Goal: Information Seeking & Learning: Learn about a topic

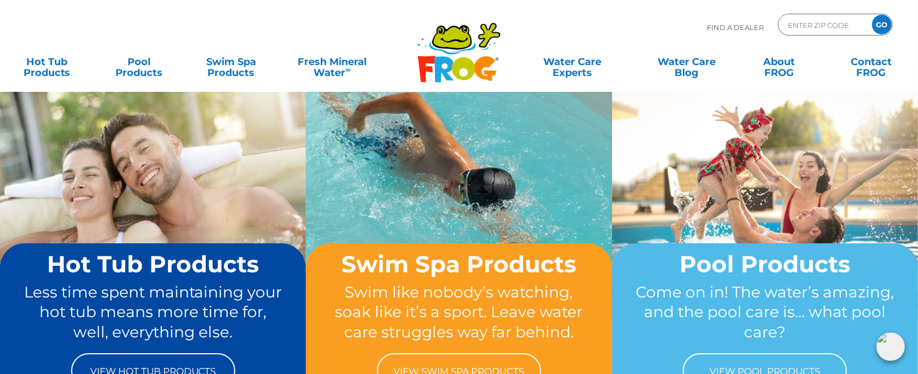
scroll to position [109, 0]
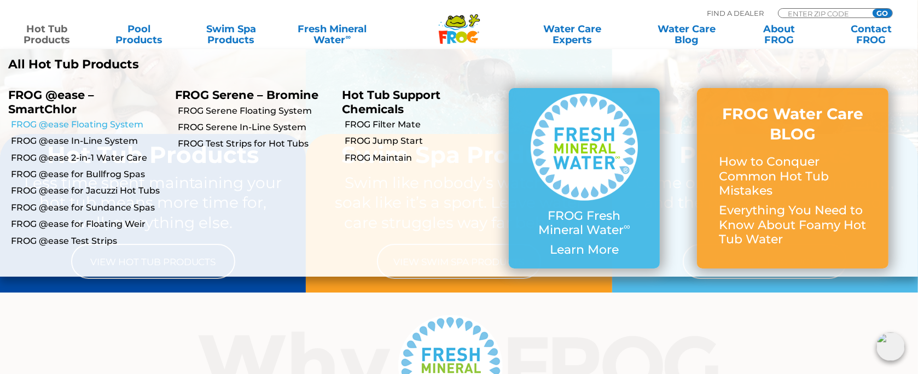
click at [88, 125] on link "FROG @ease Floating System" at bounding box center [89, 125] width 156 height 12
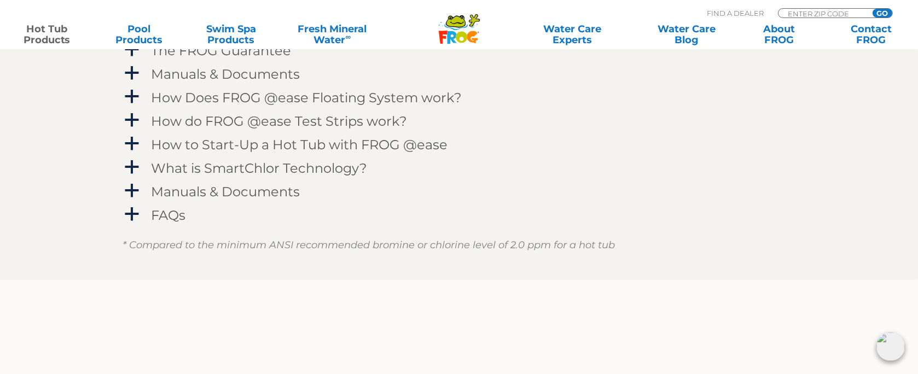
scroll to position [1204, 0]
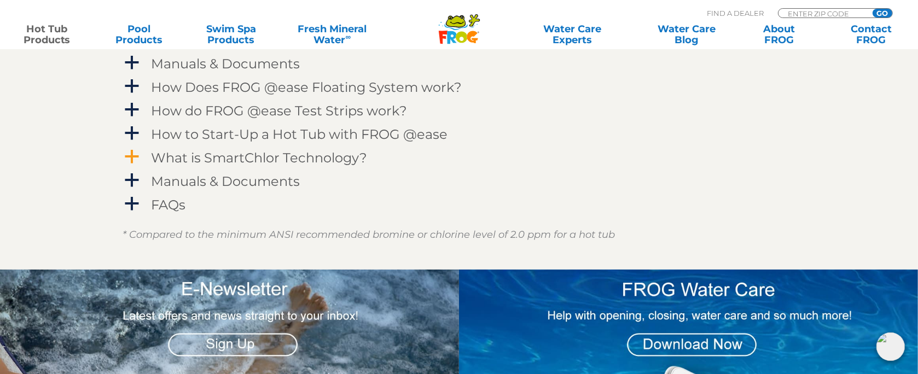
click at [337, 159] on h4 "What is SmartChlor Technology?" at bounding box center [259, 157] width 216 height 15
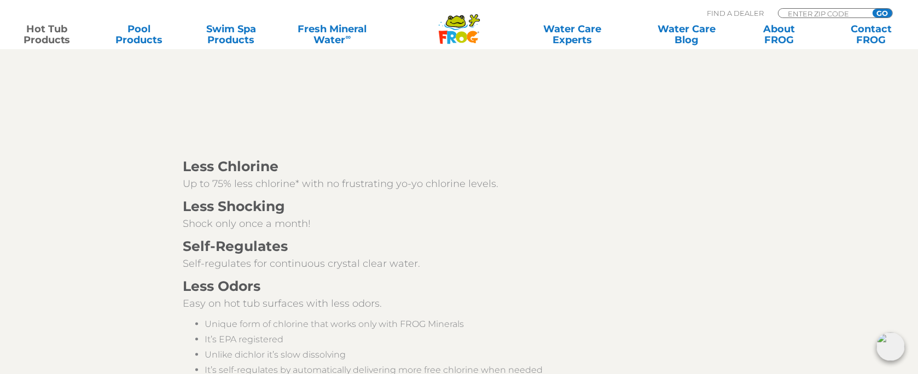
scroll to position [1641, 0]
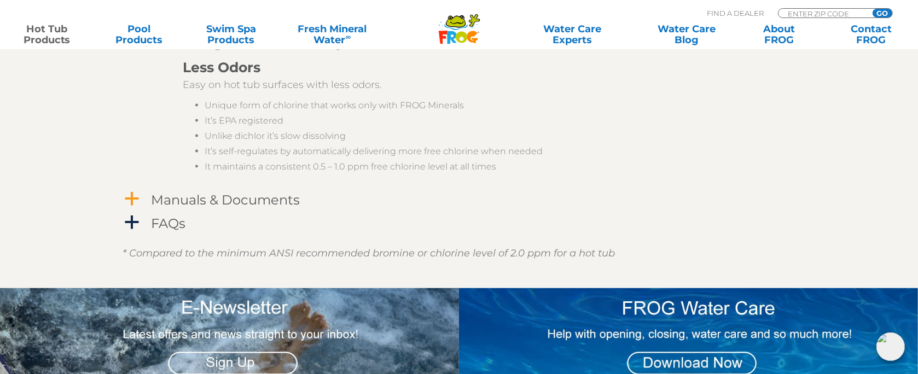
click at [217, 195] on h4 "Manuals & Documents" at bounding box center [225, 200] width 149 height 15
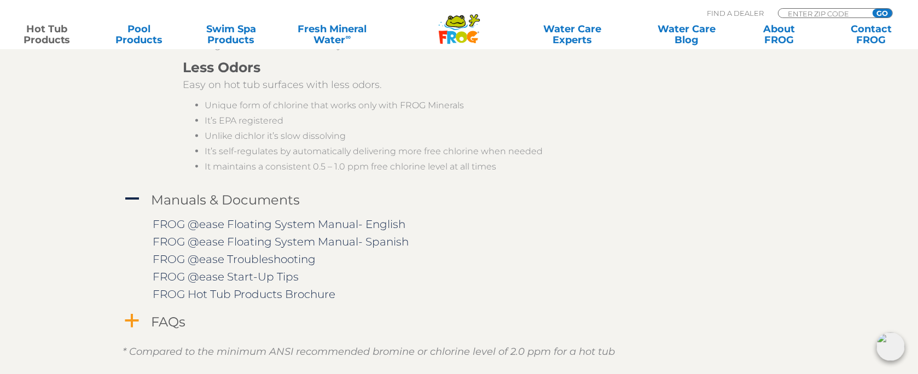
click at [183, 317] on h4 "FAQs" at bounding box center [168, 322] width 34 height 15
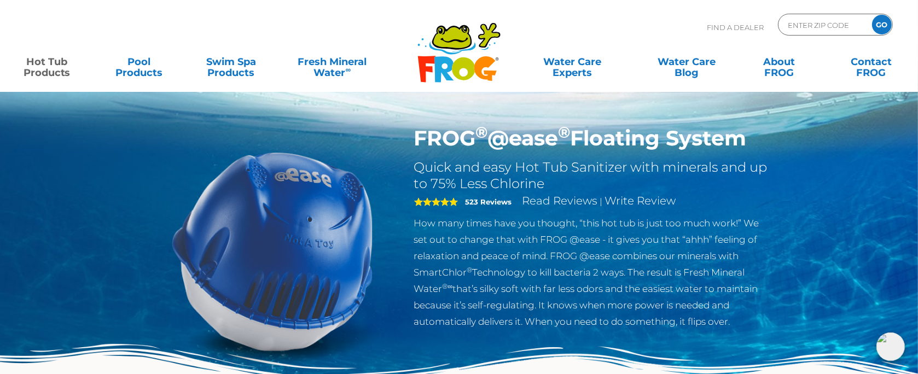
scroll to position [0, 0]
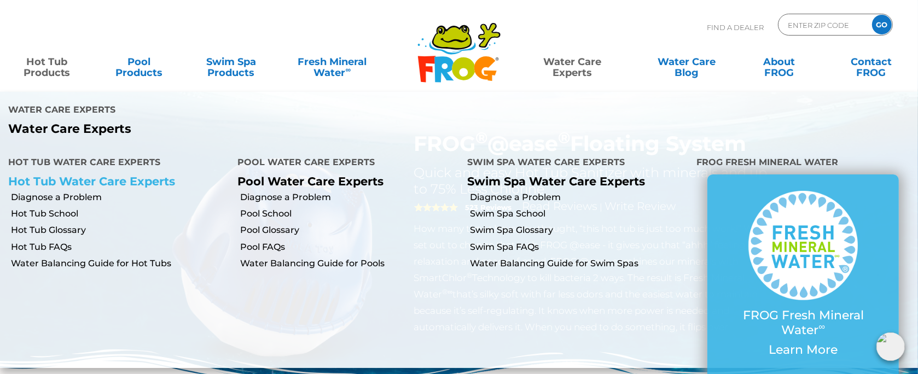
click at [85, 181] on link "Hot Tub Water Care Experts" at bounding box center [91, 182] width 167 height 14
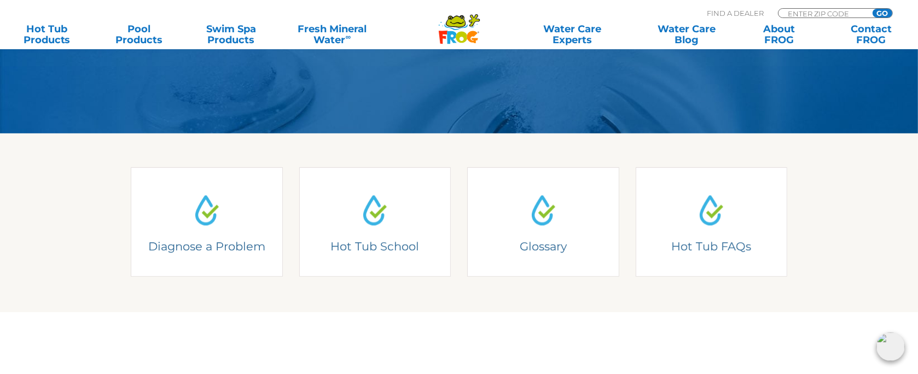
scroll to position [180, 0]
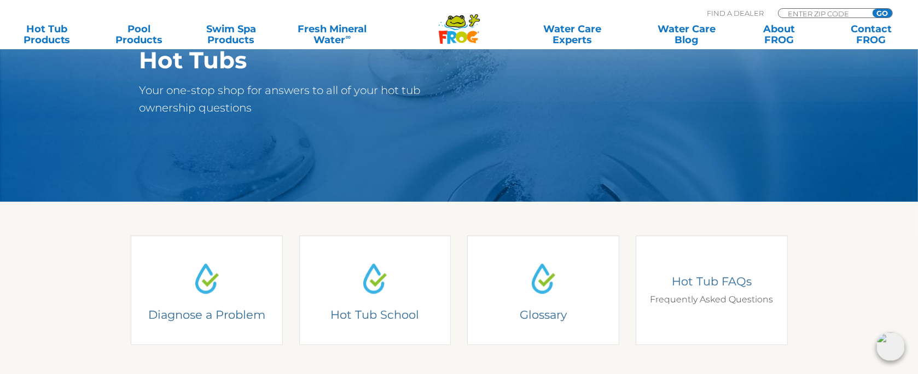
click at [713, 296] on div "Hot Tub FAQs Frequently Asked Questions" at bounding box center [711, 290] width 136 height 32
